Goal: Task Accomplishment & Management: Use online tool/utility

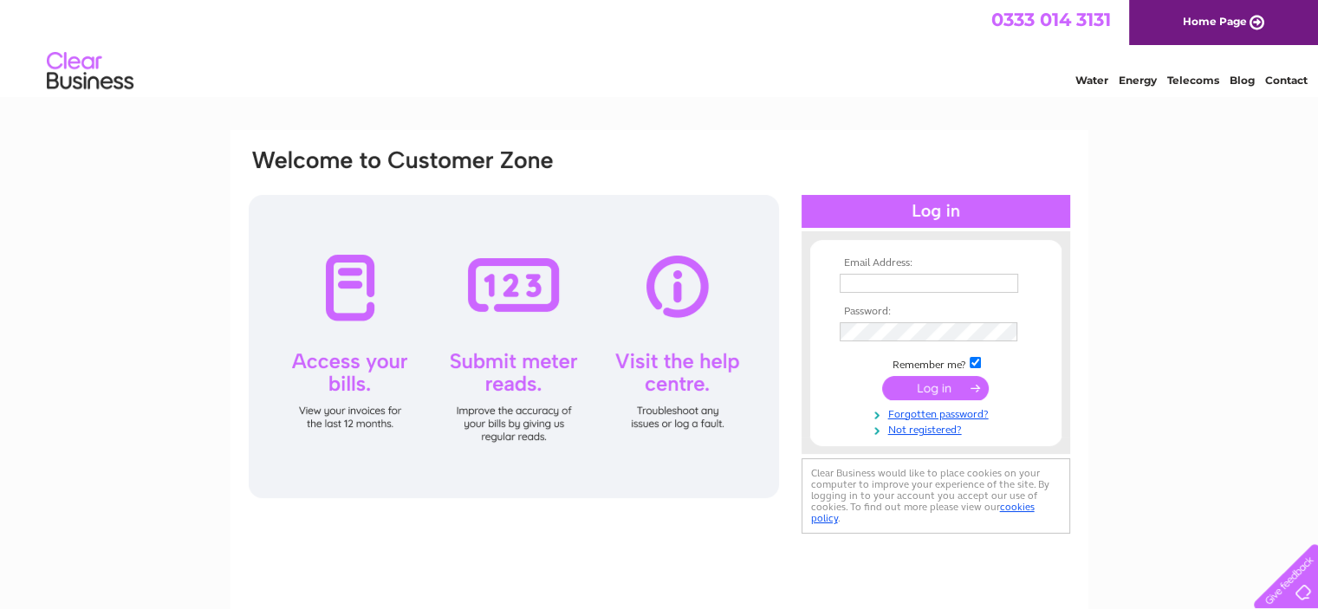
type input "[PERSON_NAME][EMAIL_ADDRESS][PERSON_NAME][DOMAIN_NAME]"
click at [1175, 257] on div "Email Address: linda@naysmith.ltd.uk Password: Forgotten password?" at bounding box center [659, 521] width 1318 height 782
click at [949, 381] on input "submit" at bounding box center [935, 388] width 107 height 24
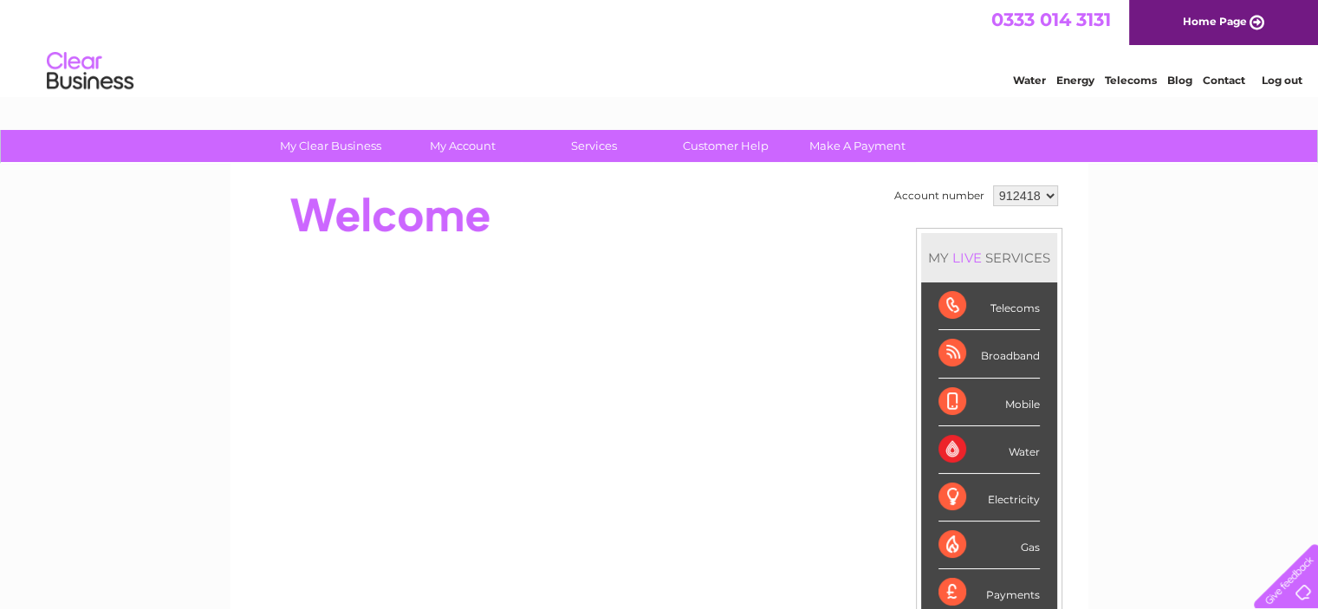
click at [1021, 78] on link "Water" at bounding box center [1029, 80] width 33 height 13
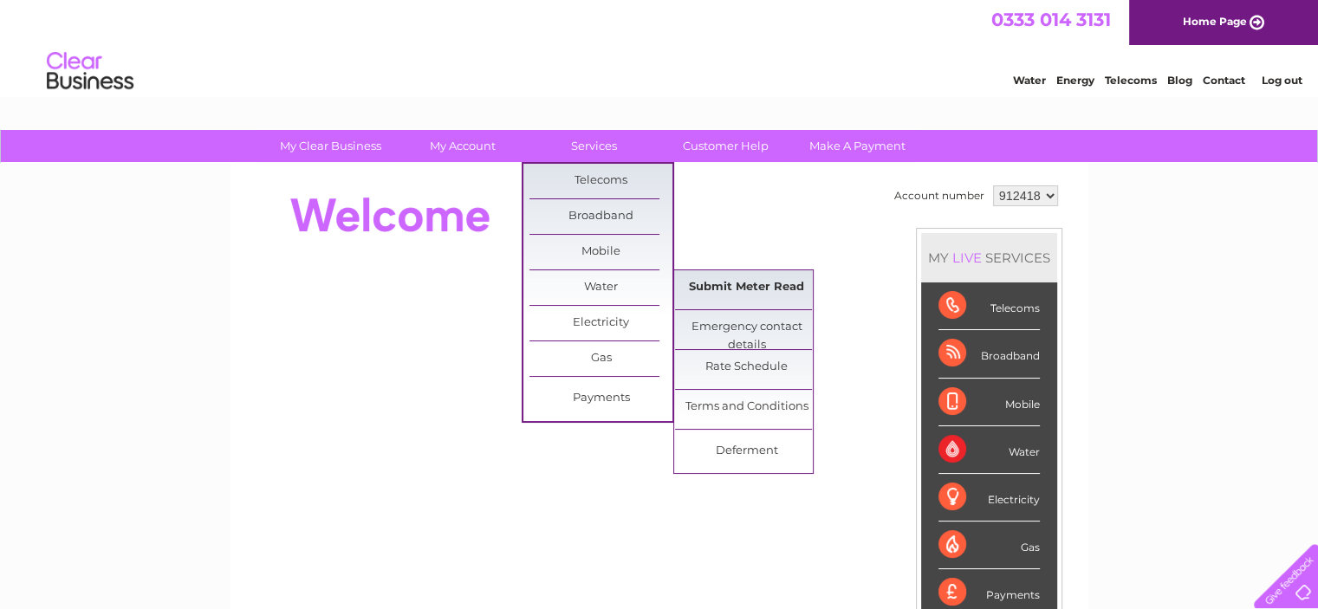
click at [776, 286] on link "Submit Meter Read" at bounding box center [746, 287] width 143 height 35
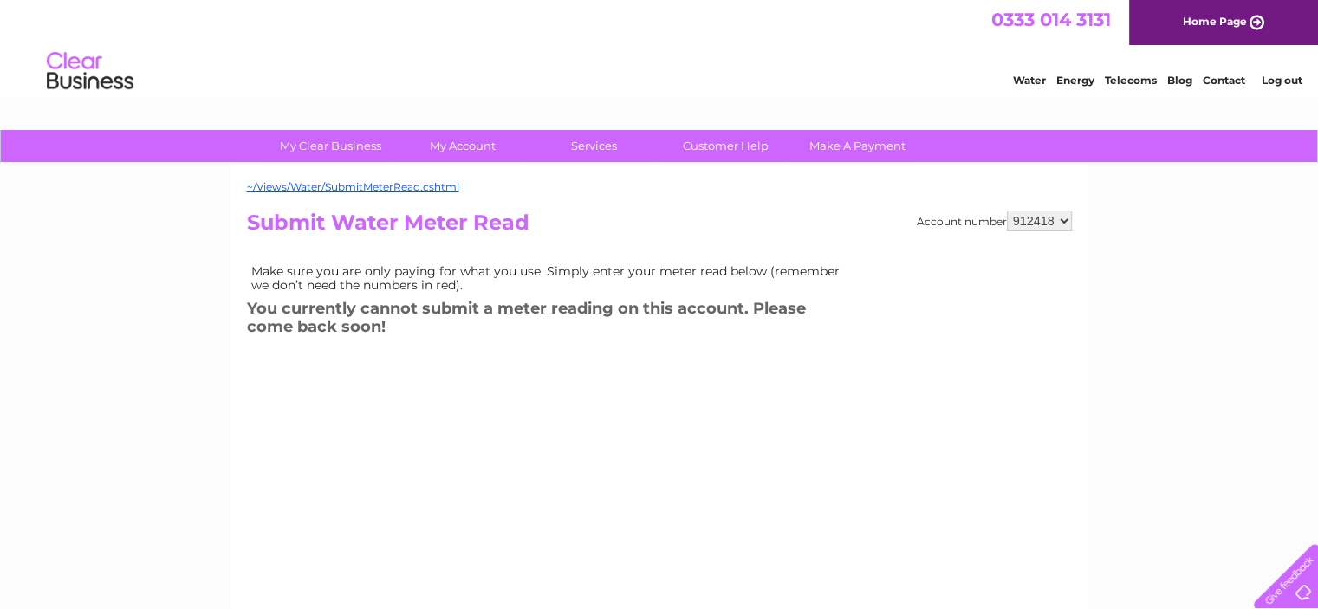
click at [1050, 217] on select "912418 912419" at bounding box center [1039, 221] width 65 height 21
select select "912419"
click at [1007, 211] on select "912418 912419" at bounding box center [1039, 221] width 65 height 21
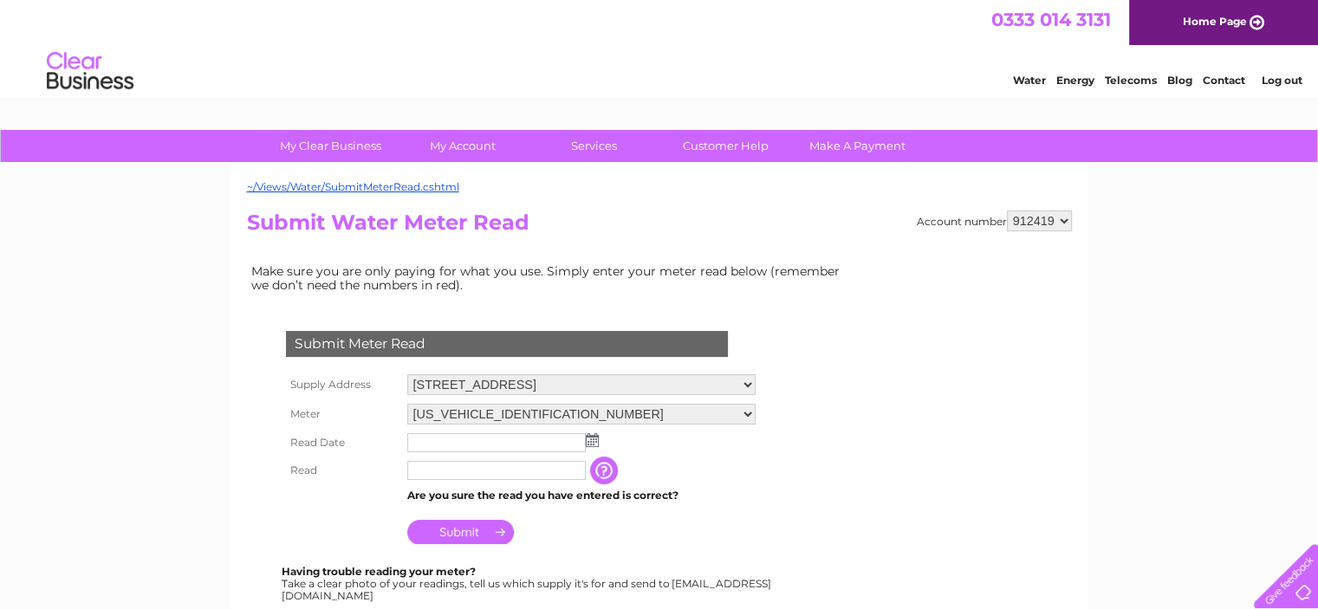
click at [537, 412] on select "06ELSTER16T057844 08ELSTER-X16T057845" at bounding box center [581, 414] width 348 height 21
select select "350996"
click at [407, 404] on select "06ELSTER16T057844 08ELSTER-X16T057845" at bounding box center [581, 415] width 348 height 23
click at [594, 440] on img at bounding box center [592, 440] width 13 height 14
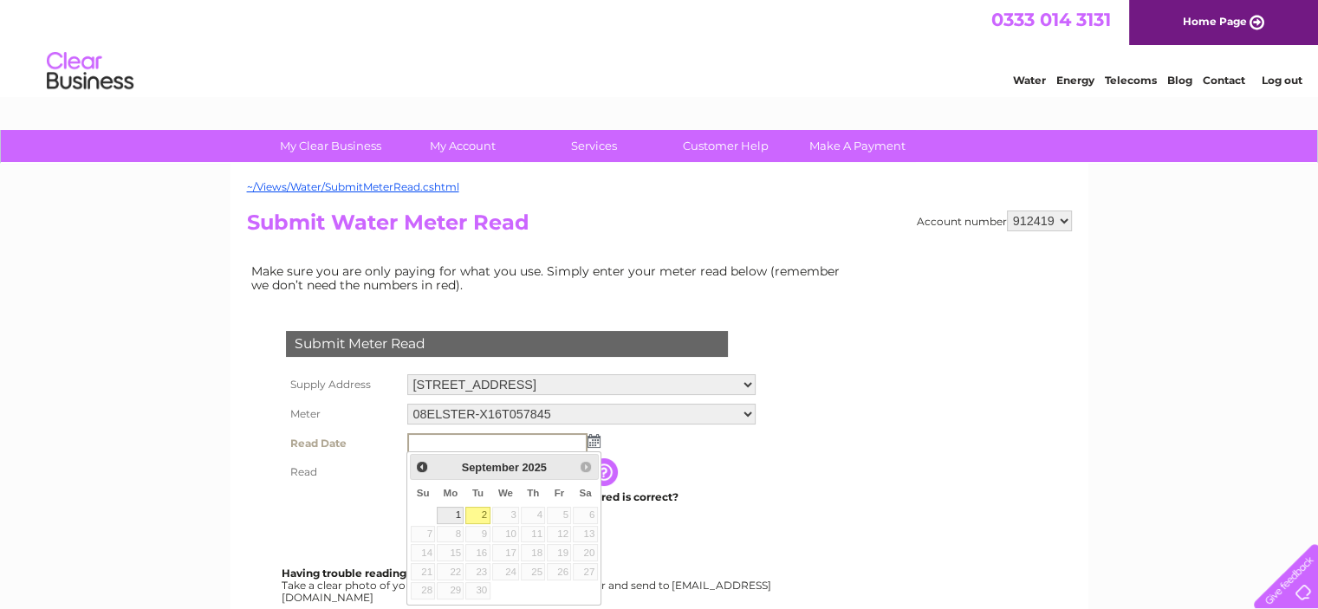
click at [457, 514] on link "1" at bounding box center [450, 515] width 27 height 17
type input "2025/09/01"
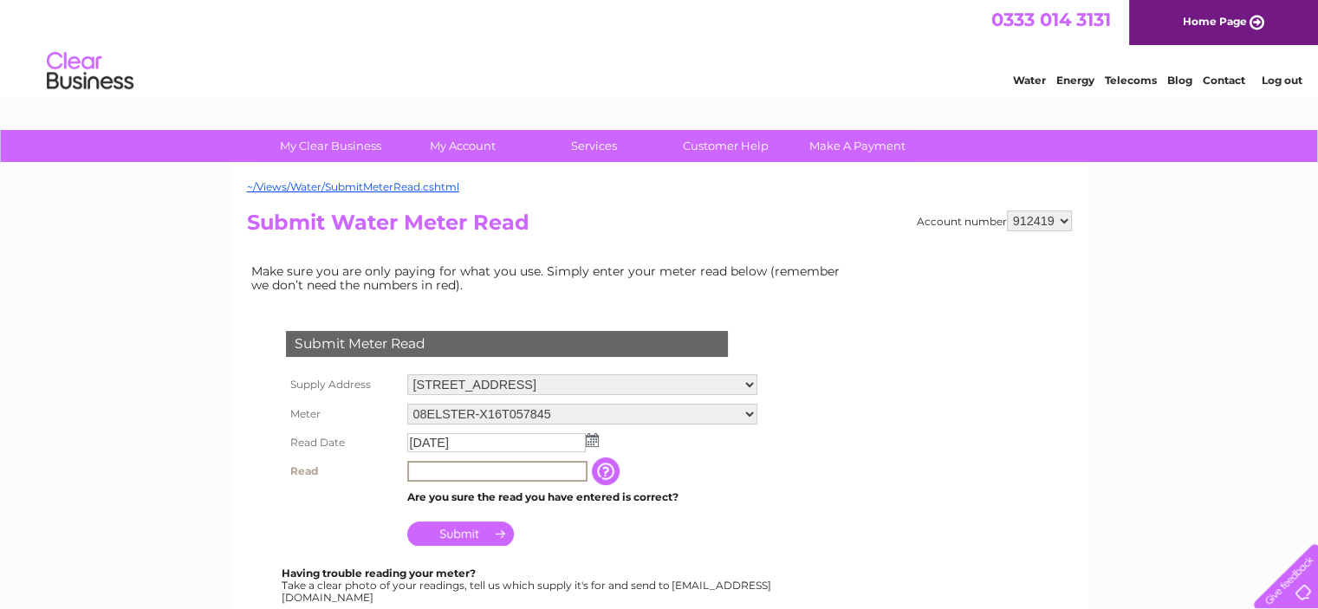
click at [479, 471] on input "text" at bounding box center [497, 471] width 180 height 21
type input "39"
click at [479, 529] on input "Submit" at bounding box center [460, 532] width 107 height 24
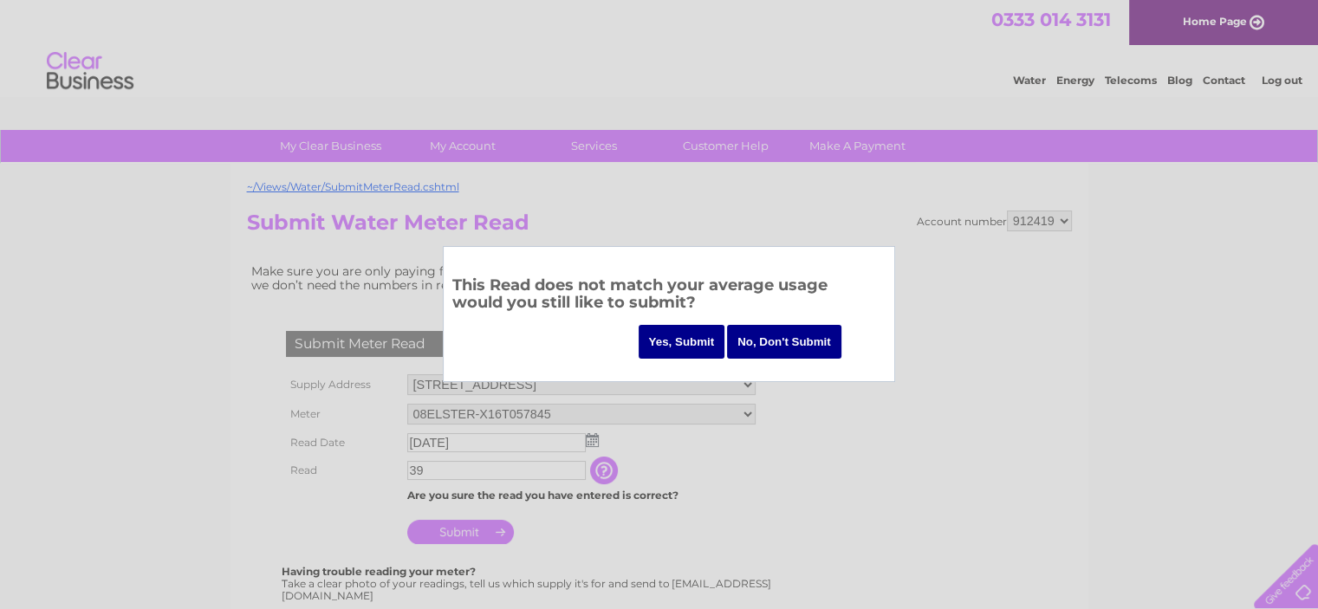
click at [678, 334] on input "Yes, Submit" at bounding box center [682, 342] width 87 height 34
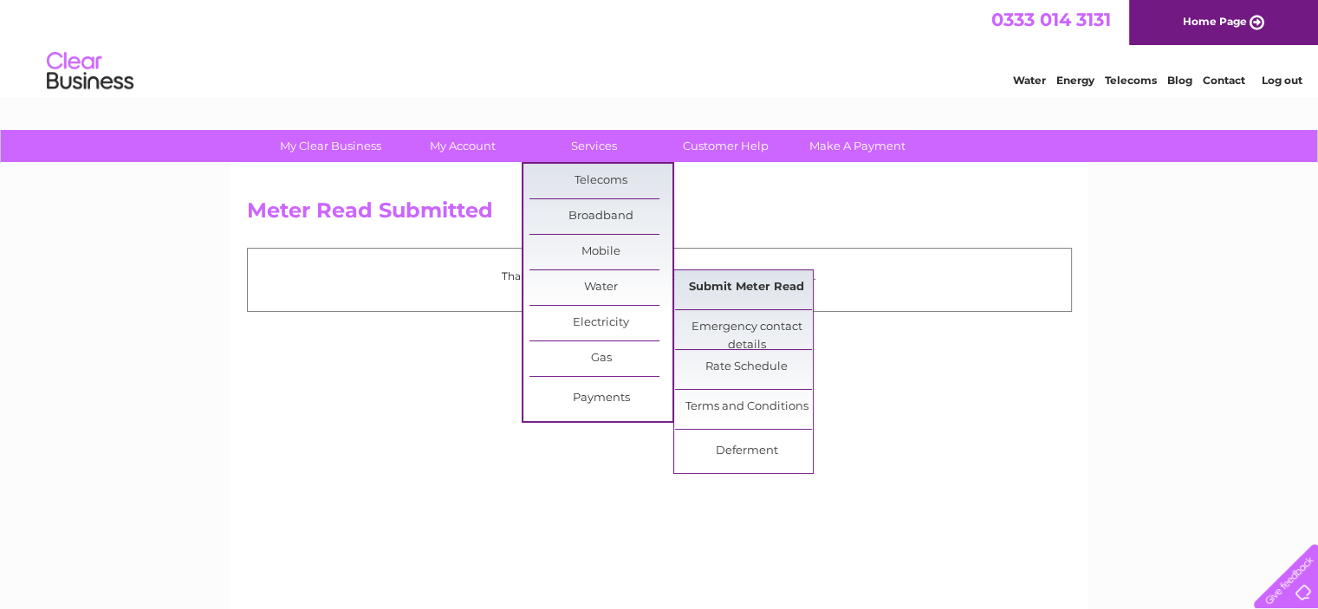
click at [782, 286] on link "Submit Meter Read" at bounding box center [746, 287] width 143 height 35
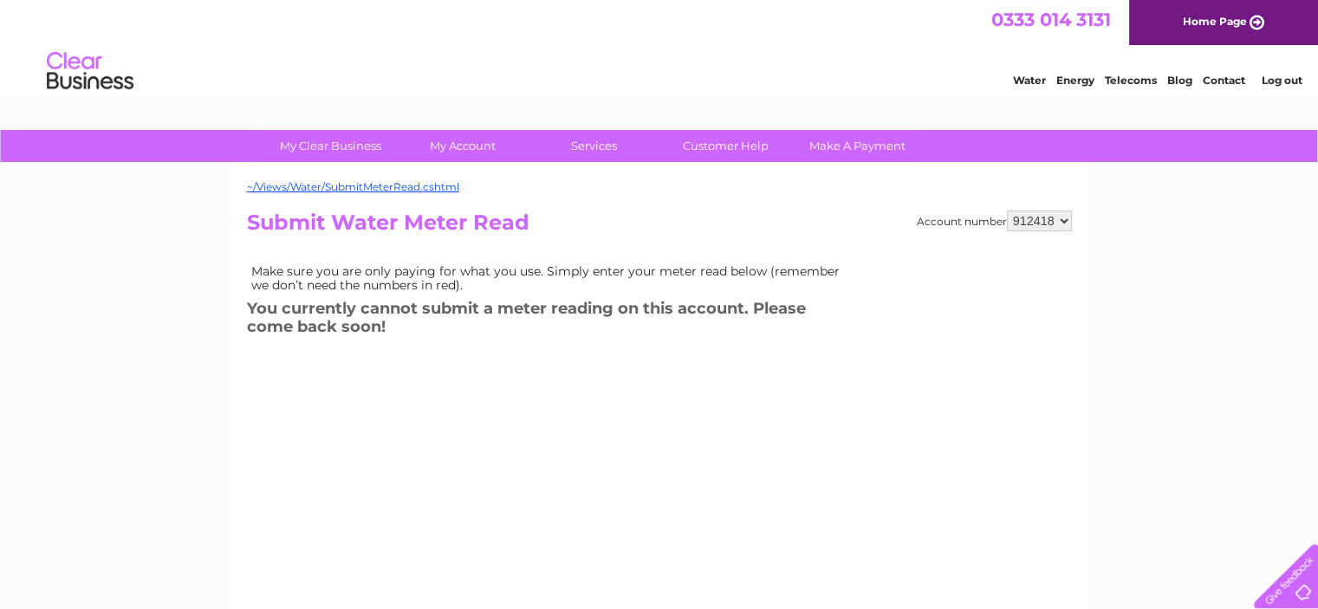
click at [1047, 222] on select "912418 912419" at bounding box center [1039, 221] width 65 height 21
select select "912419"
click at [1007, 211] on select "912418 912419" at bounding box center [1039, 221] width 65 height 21
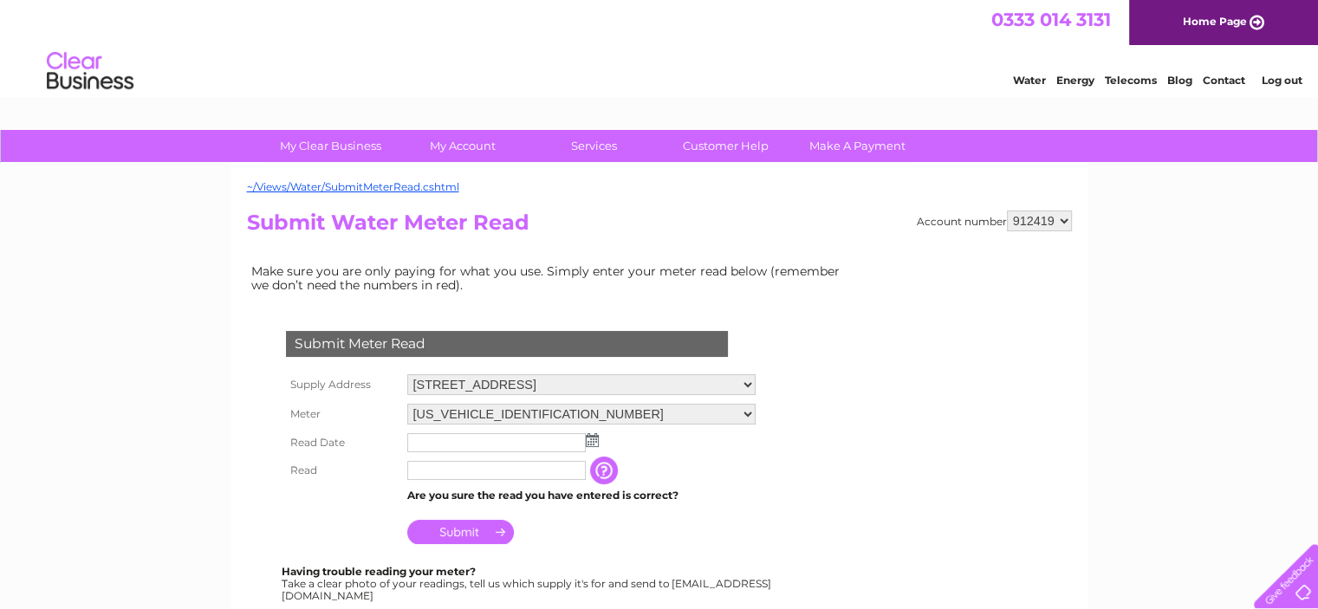
click at [499, 439] on input "text" at bounding box center [496, 442] width 178 height 19
click at [598, 437] on td at bounding box center [581, 443] width 357 height 29
click at [594, 436] on img at bounding box center [592, 440] width 13 height 14
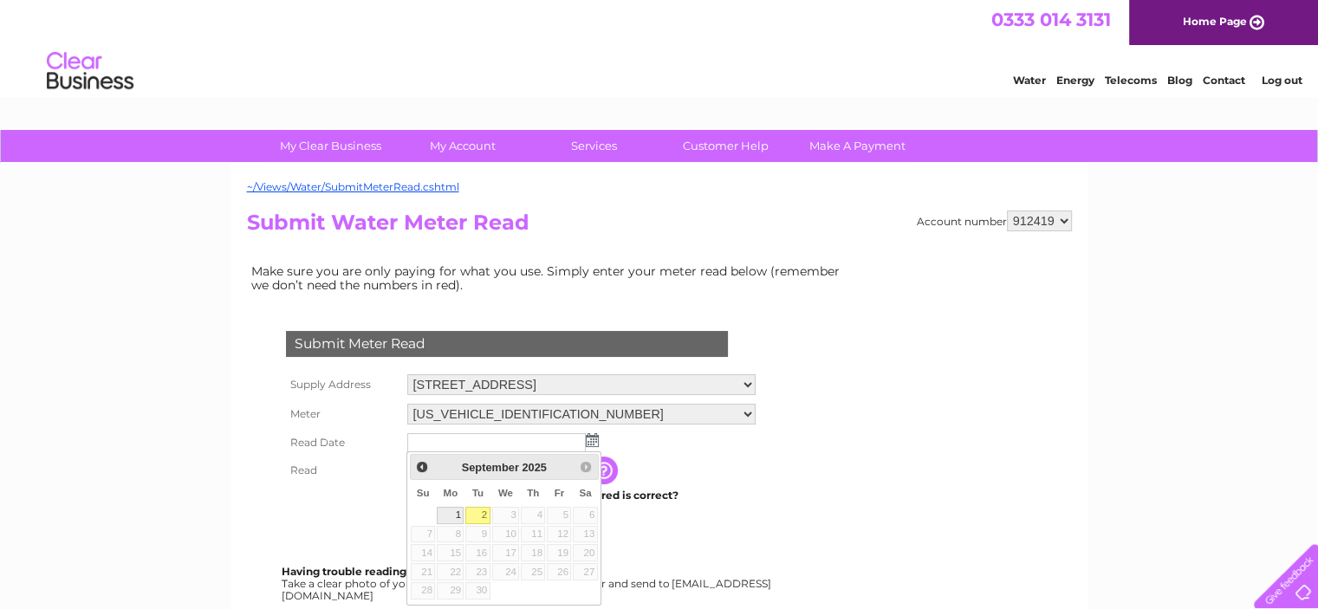
click at [457, 516] on link "1" at bounding box center [450, 515] width 27 height 17
type input "2025/09/01"
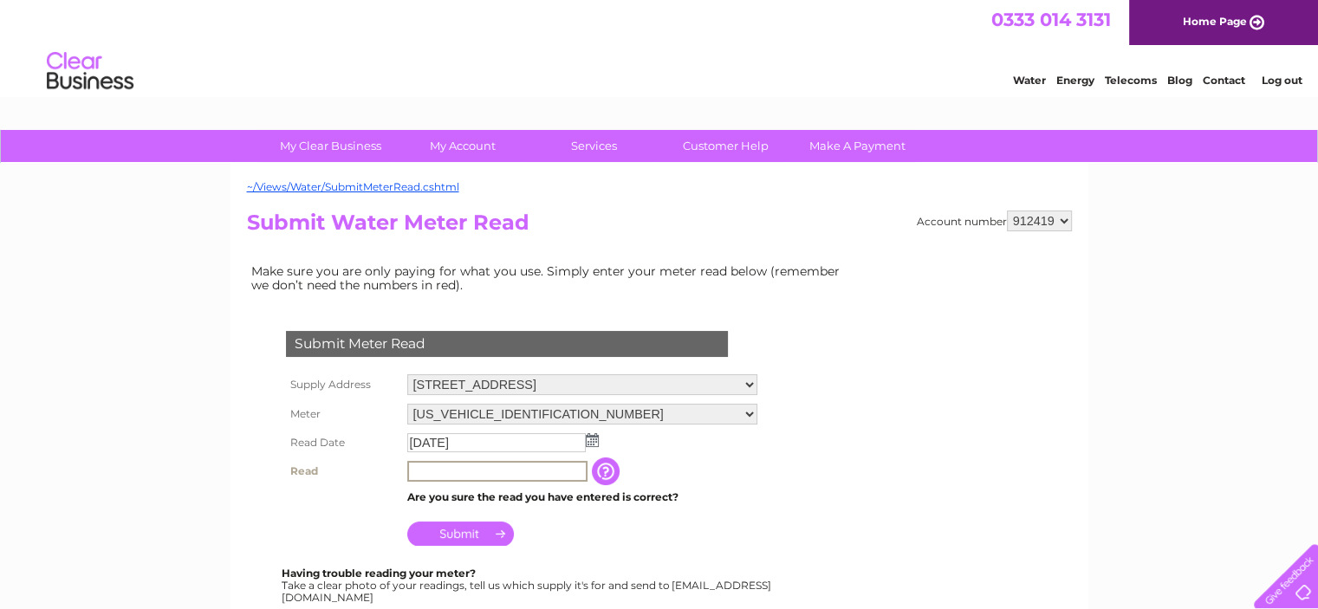
click at [513, 468] on input "text" at bounding box center [497, 471] width 180 height 21
type input "232"
click at [481, 529] on input "Submit" at bounding box center [460, 534] width 107 height 24
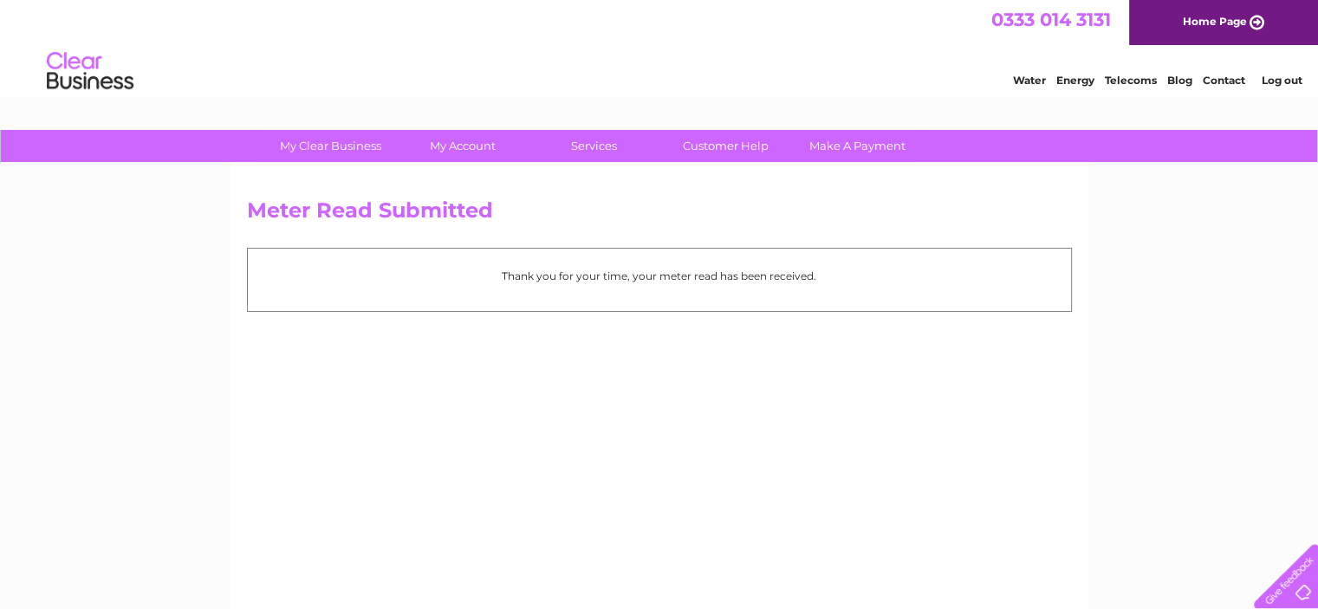
click at [1281, 79] on link "Log out" at bounding box center [1281, 80] width 41 height 13
